Goal: Communication & Community: Answer question/provide support

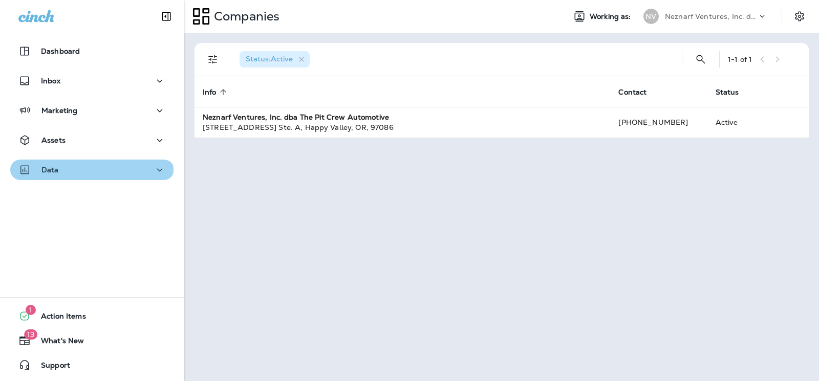
click at [69, 165] on div "Data" at bounding box center [91, 170] width 147 height 13
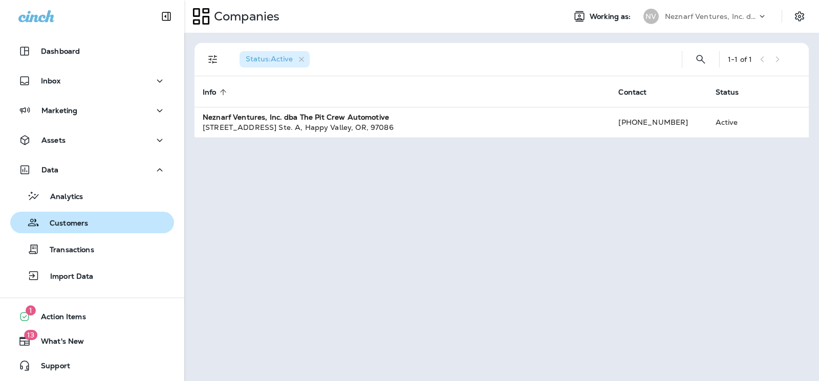
click at [81, 224] on p "Customers" at bounding box center [63, 224] width 49 height 10
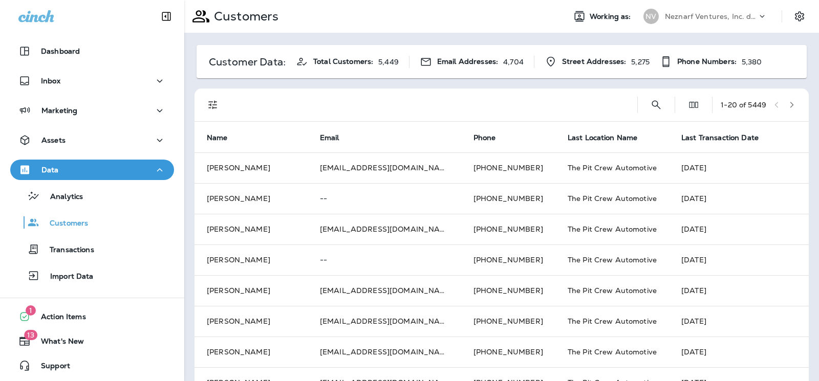
click at [664, 105] on div "1 - 20 of 5449" at bounding box center [504, 105] width 602 height 33
click at [650, 107] on icon "Search Customers" at bounding box center [656, 105] width 12 height 12
click at [562, 106] on input "text" at bounding box center [602, 104] width 106 height 27
click at [587, 109] on input "text" at bounding box center [602, 104] width 106 height 27
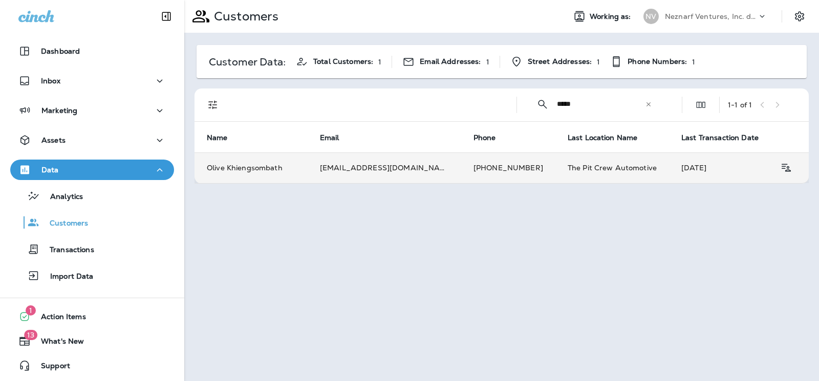
type input "*****"
click at [502, 167] on td "[PHONE_NUMBER]" at bounding box center [508, 167] width 94 height 31
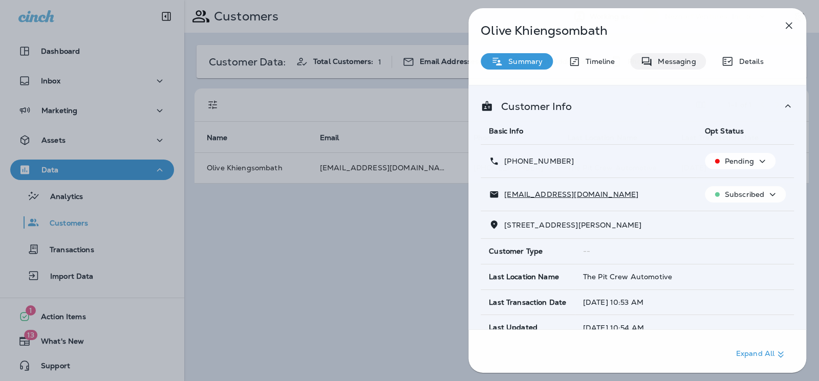
click at [674, 64] on p "Messaging" at bounding box center [673, 61] width 43 height 8
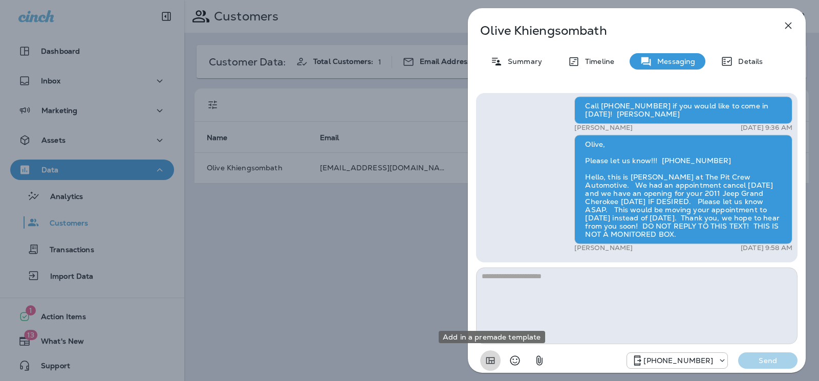
click at [491, 362] on icon "Add in a premade template" at bounding box center [490, 361] width 12 height 12
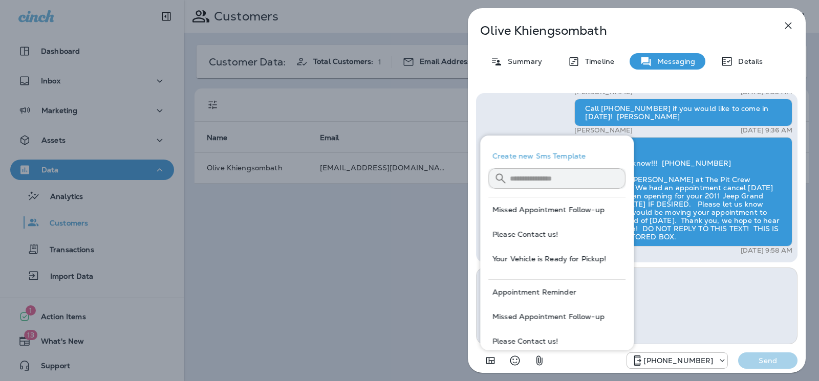
click at [539, 291] on button "Appointment Reminder" at bounding box center [556, 292] width 137 height 25
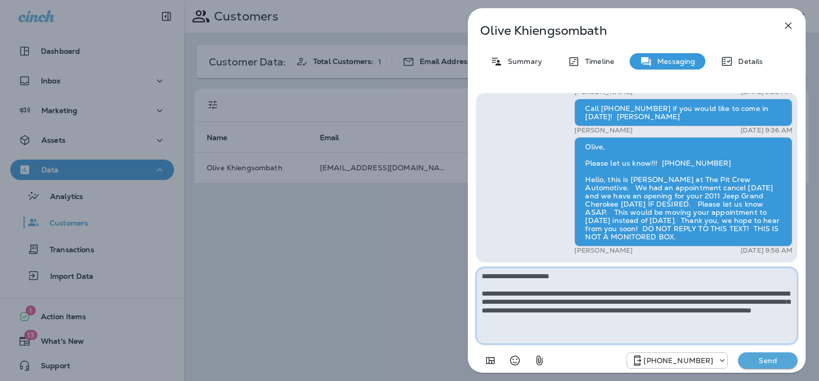
click at [742, 292] on textarea "**********" at bounding box center [636, 306] width 321 height 77
click at [743, 291] on textarea "**********" at bounding box center [636, 306] width 321 height 77
type textarea "**********"
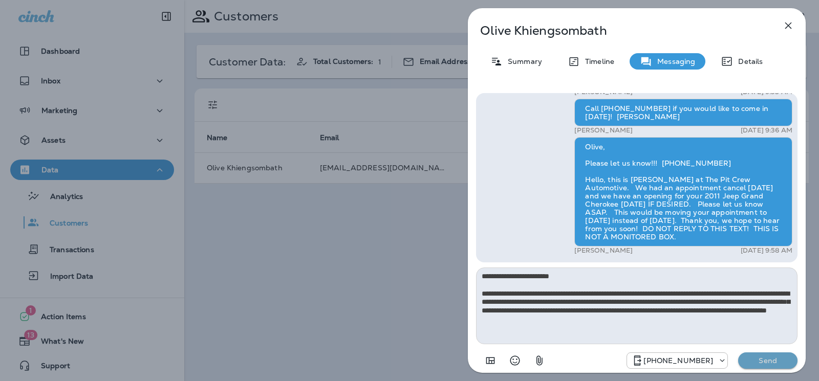
click at [766, 364] on p "Send" at bounding box center [767, 360] width 43 height 9
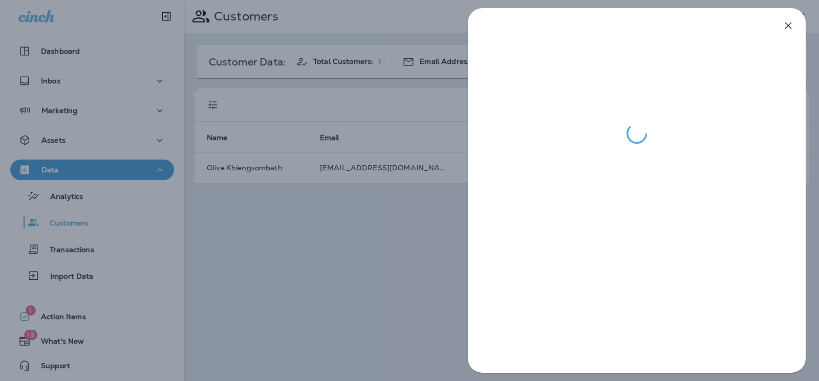
click at [60, 82] on div at bounding box center [409, 190] width 819 height 381
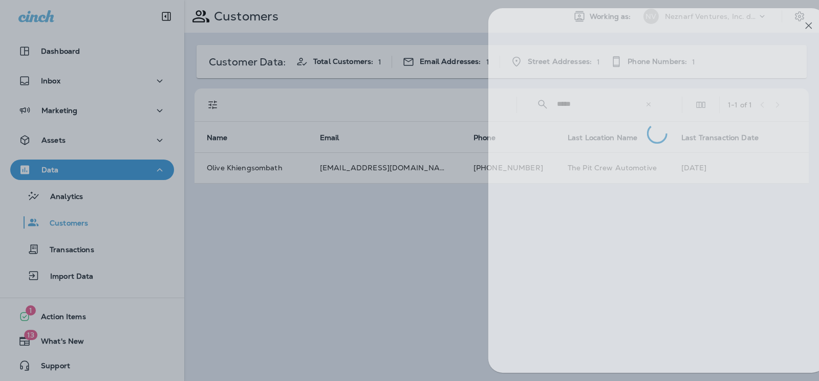
click at [60, 82] on div at bounding box center [429, 190] width 819 height 381
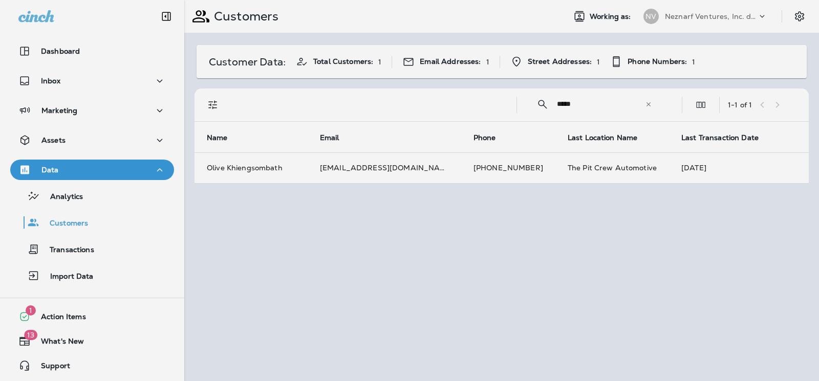
click at [153, 81] on div at bounding box center [464, 190] width 819 height 381
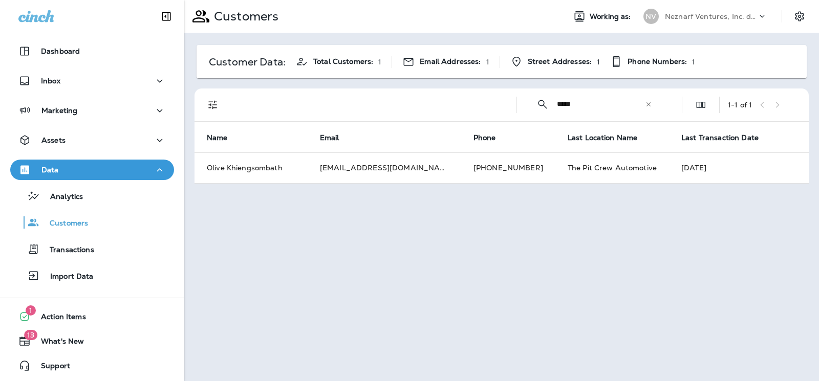
click at [157, 81] on icon "button" at bounding box center [159, 81] width 12 height 13
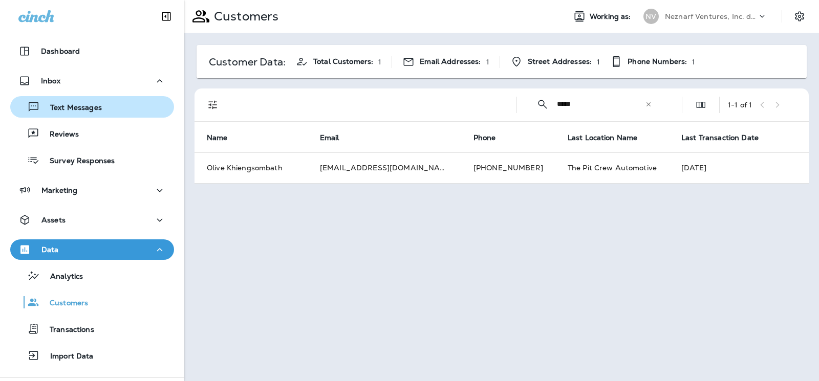
click at [78, 106] on p "Text Messages" at bounding box center [71, 108] width 62 height 10
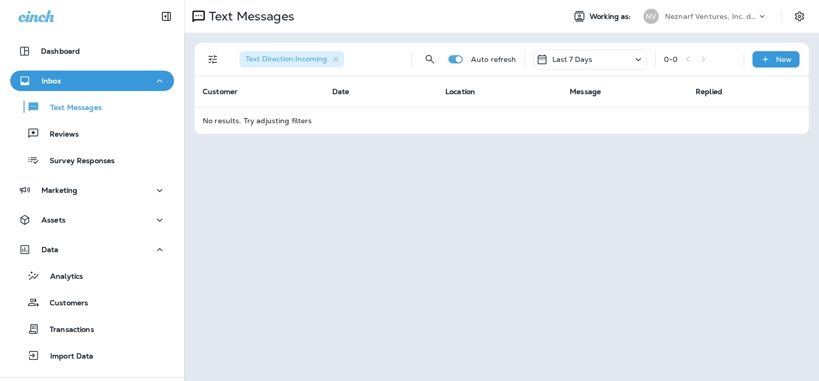
click at [639, 59] on icon at bounding box center [638, 59] width 12 height 13
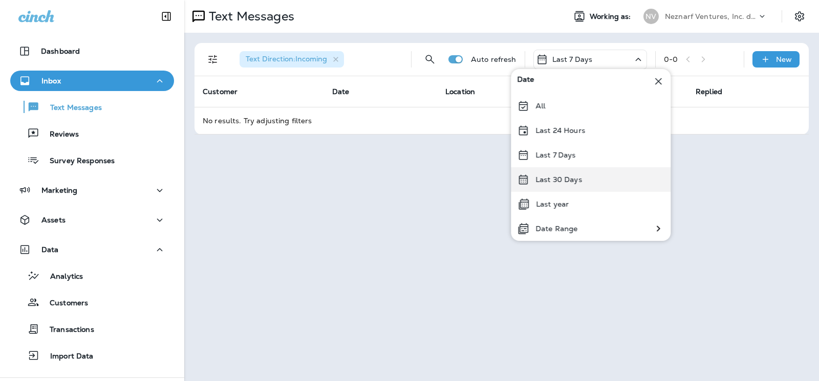
click at [579, 176] on p "Last 30 Days" at bounding box center [558, 179] width 47 height 8
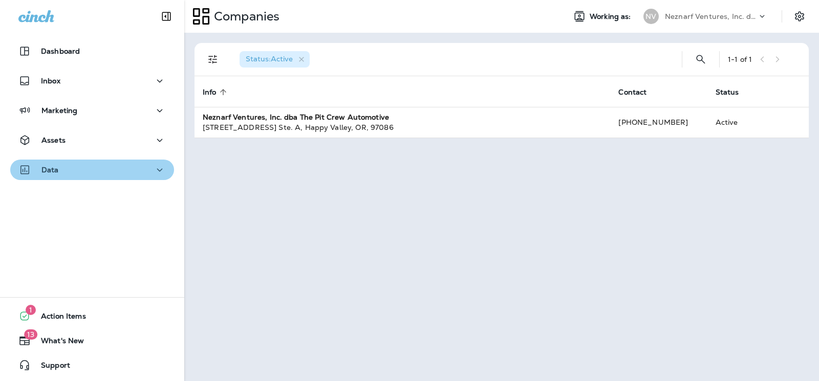
click at [102, 169] on div "Data" at bounding box center [91, 170] width 147 height 13
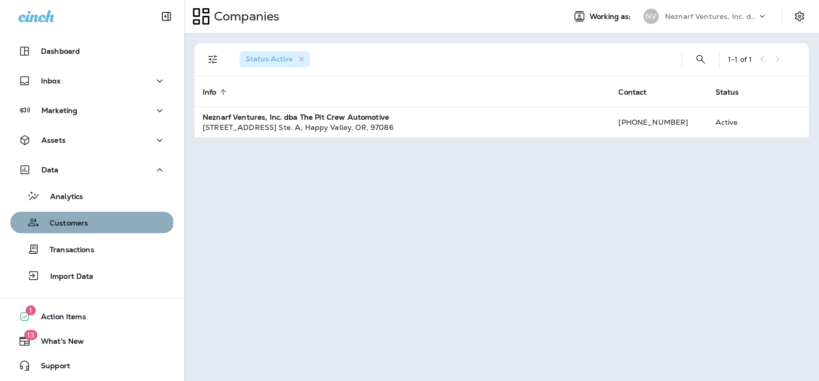
click at [91, 223] on div "Customers" at bounding box center [92, 222] width 156 height 15
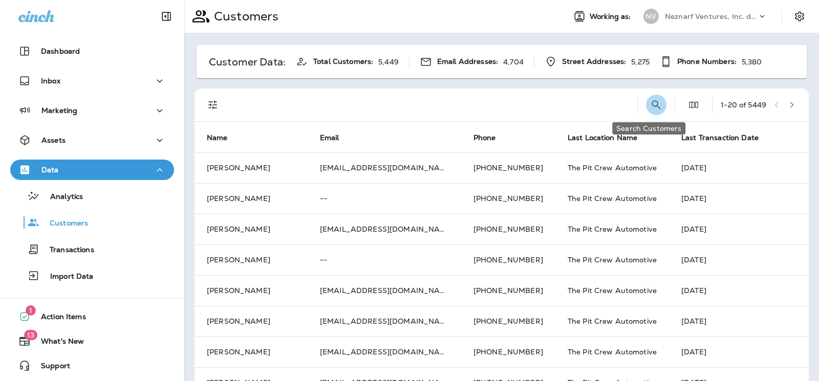
click at [651, 106] on icon "Search Customers" at bounding box center [656, 105] width 12 height 12
click at [626, 112] on input "text" at bounding box center [602, 104] width 106 height 27
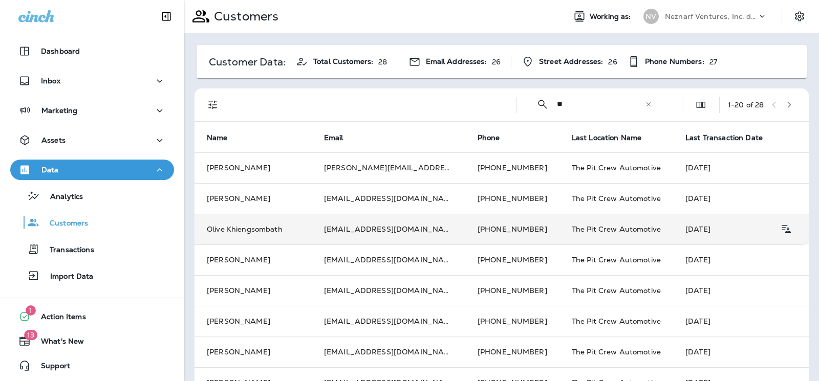
type input "**"
click at [611, 234] on td "The Pit Crew Automotive" at bounding box center [616, 229] width 114 height 31
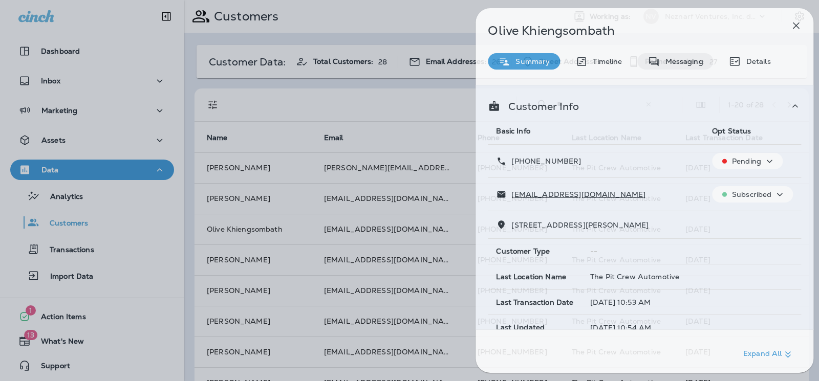
click at [674, 61] on p "Messaging" at bounding box center [681, 61] width 43 height 8
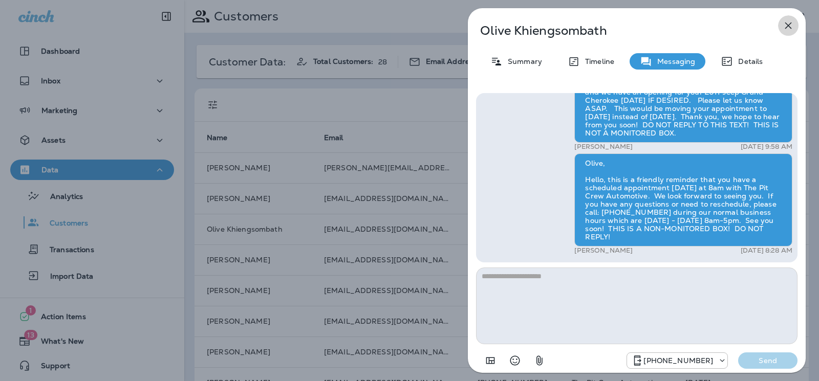
click at [787, 27] on icon "button" at bounding box center [788, 25] width 12 height 12
